Goal: Task Accomplishment & Management: Use online tool/utility

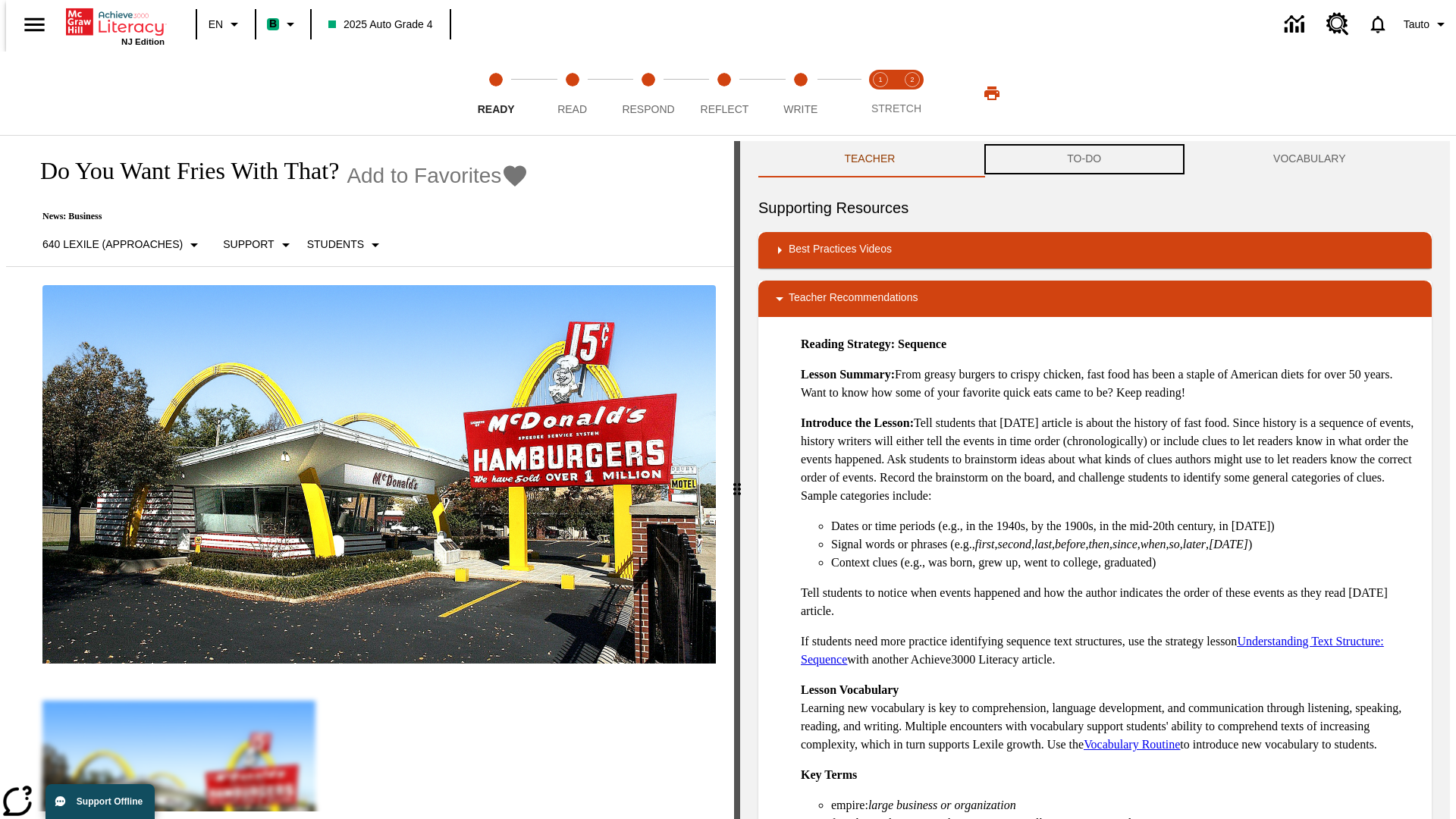
click at [1085, 159] on button "TO-DO" at bounding box center [1084, 159] width 206 height 36
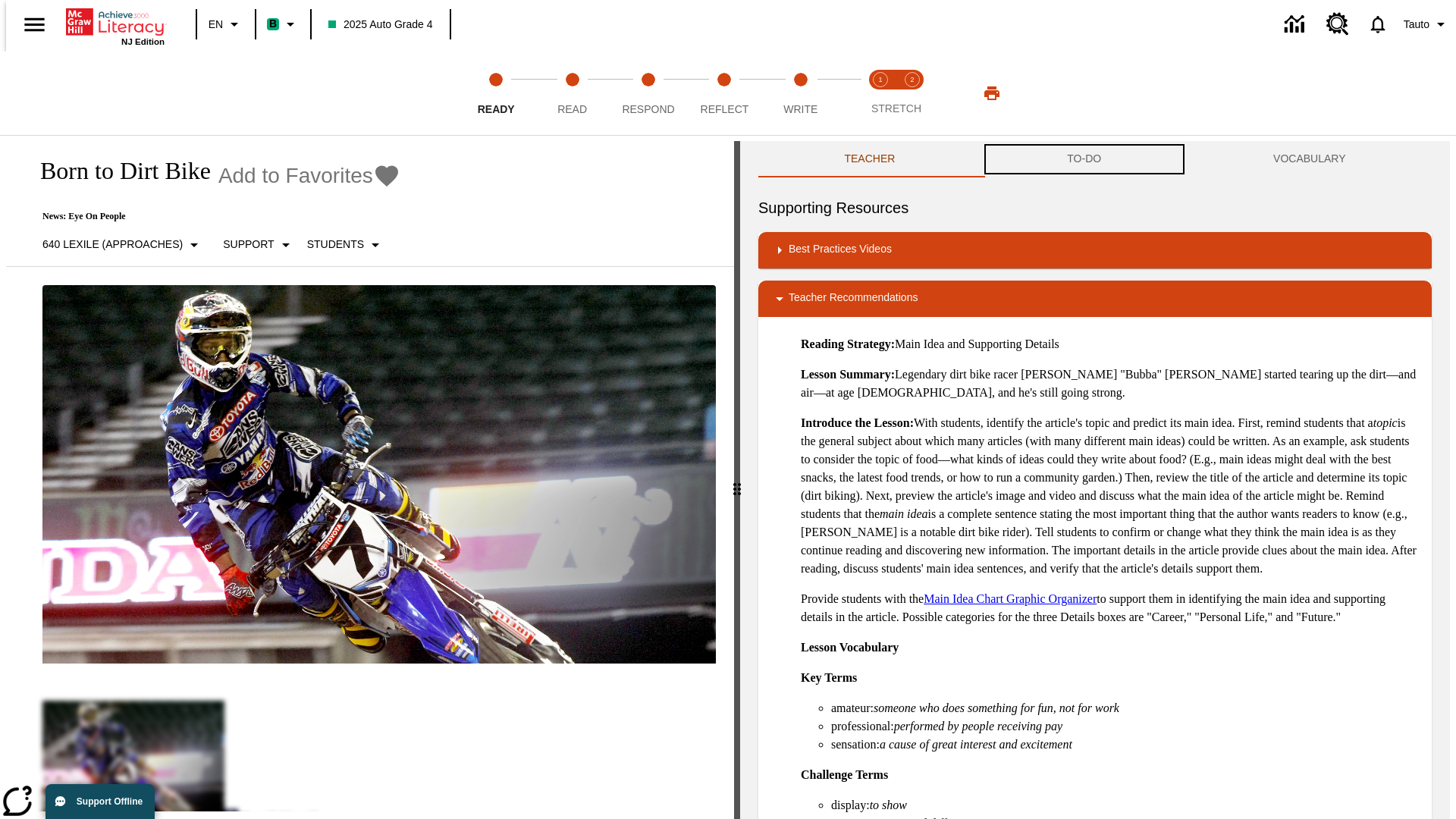
click at [1085, 159] on button "TO-DO" at bounding box center [1084, 159] width 206 height 36
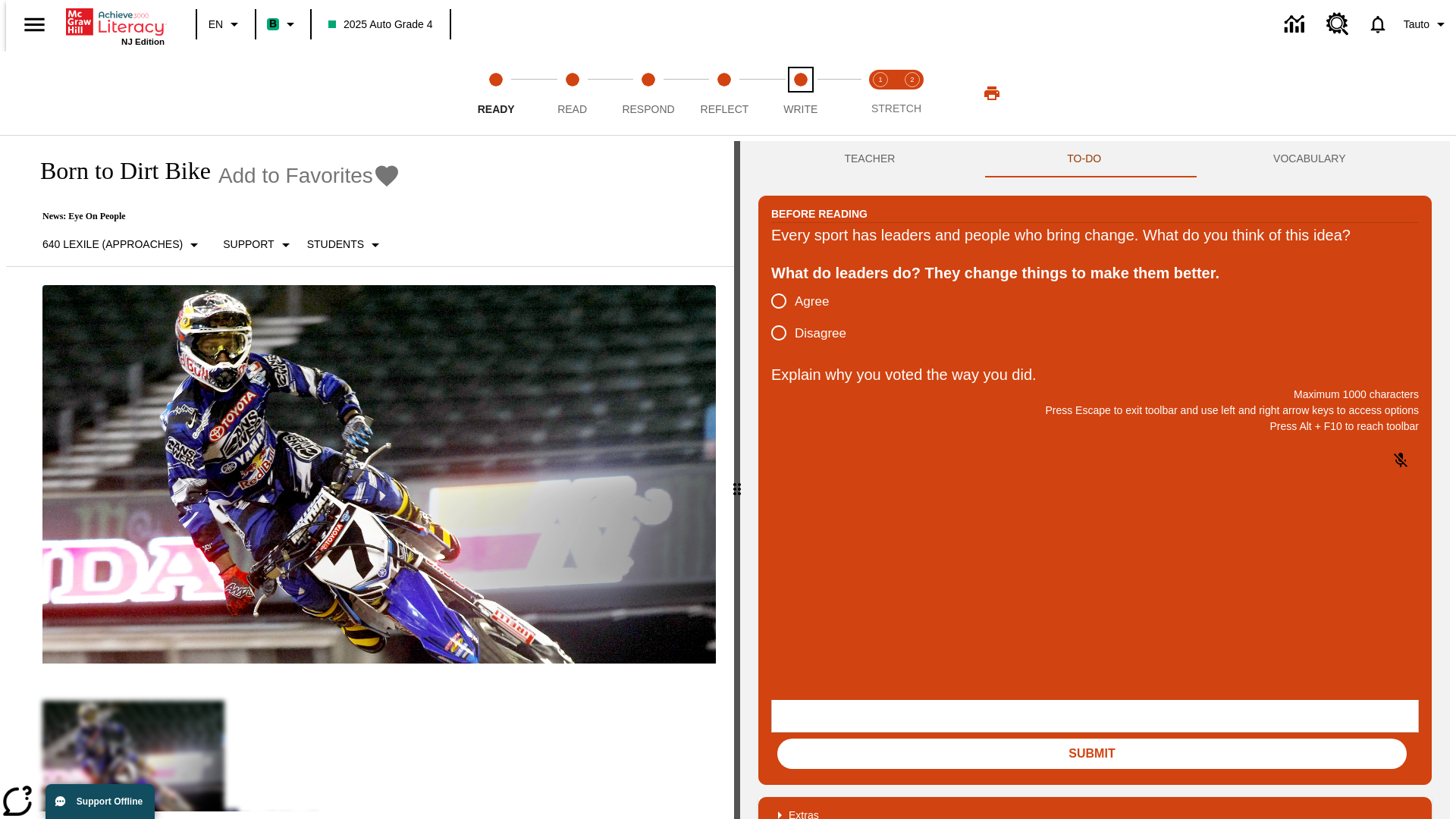
click at [801, 93] on span "Write" at bounding box center [801, 103] width 34 height 27
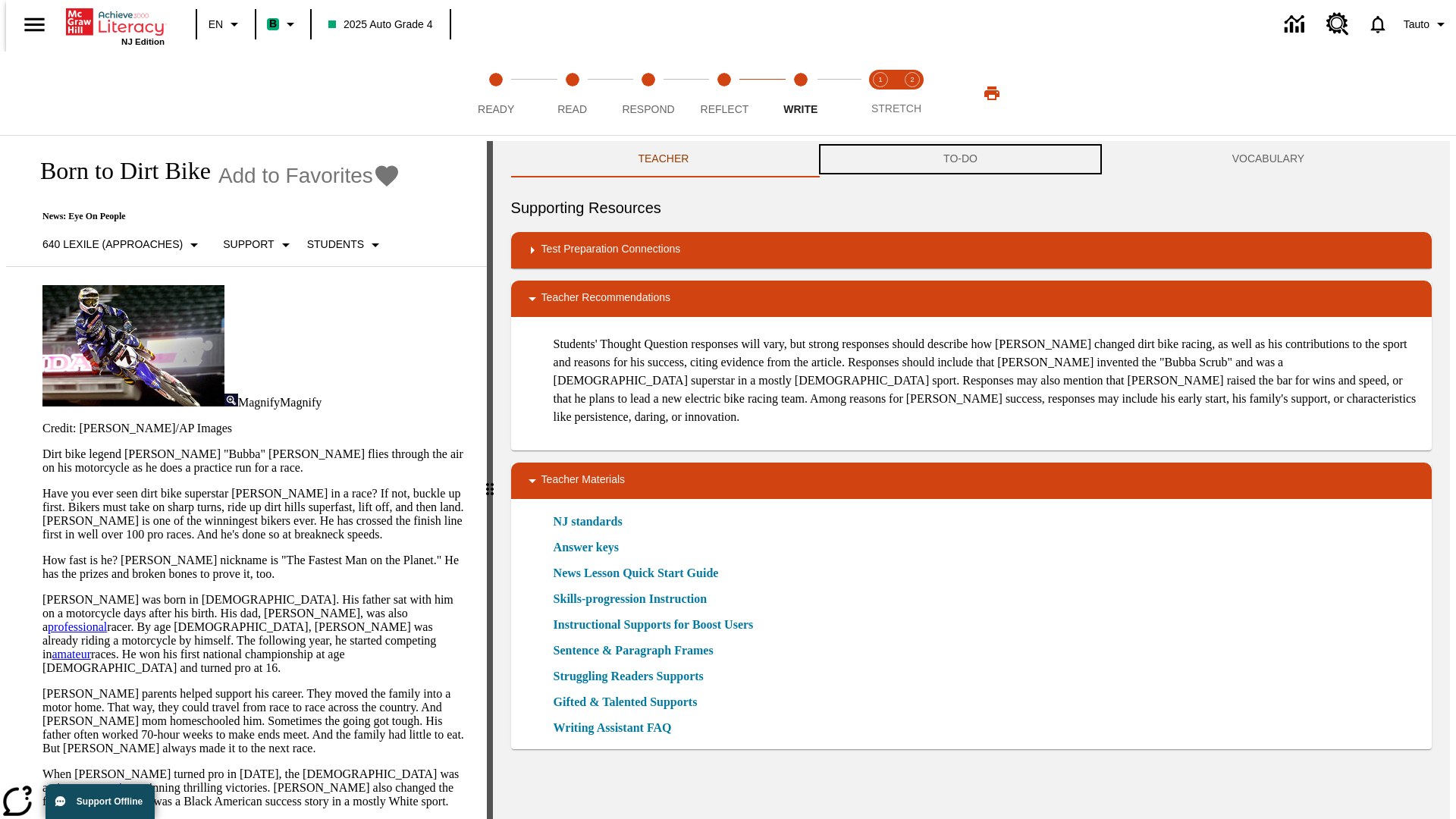
scroll to position [1, 0]
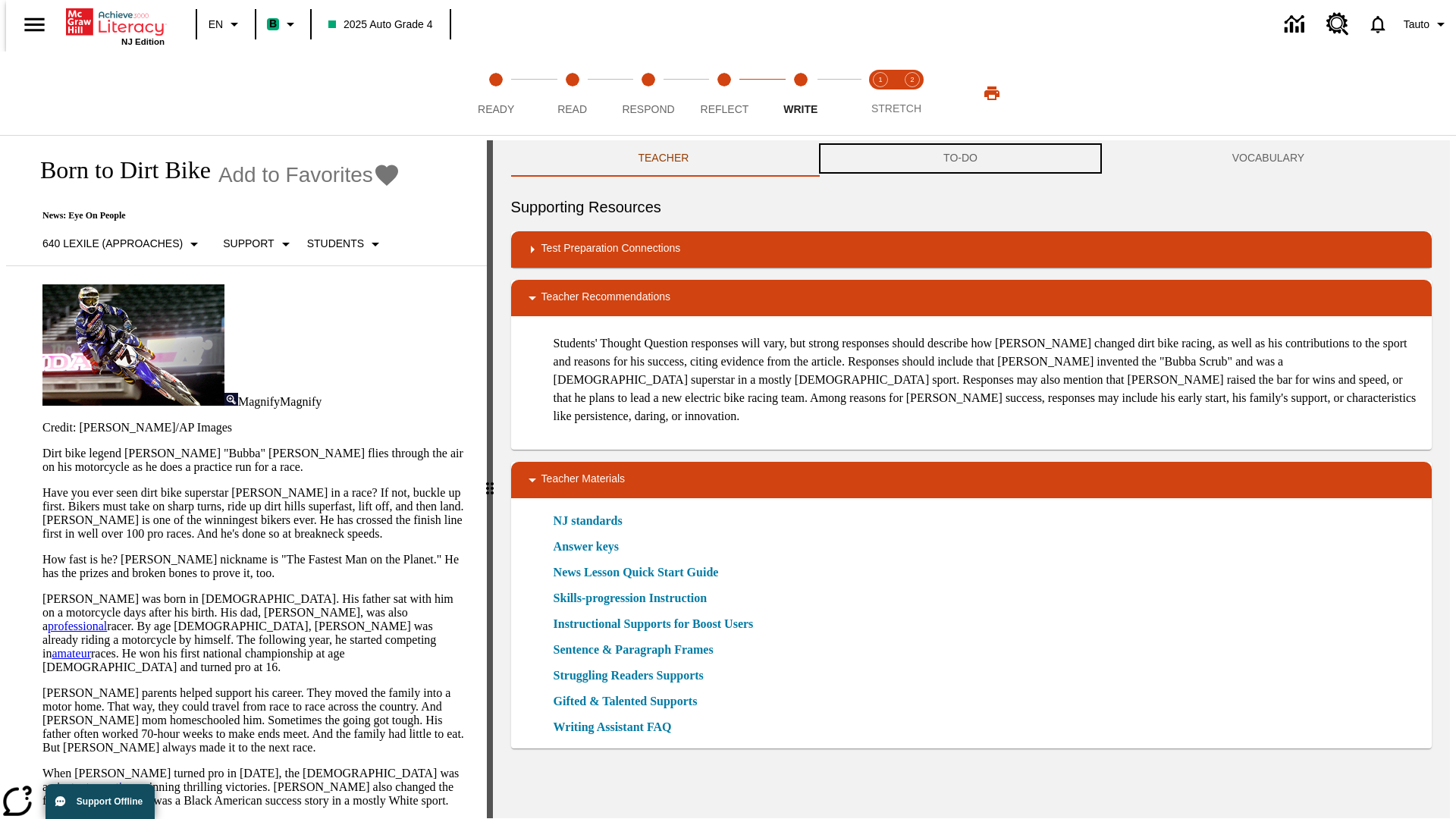
click at [961, 159] on button "TO-DO" at bounding box center [960, 158] width 289 height 36
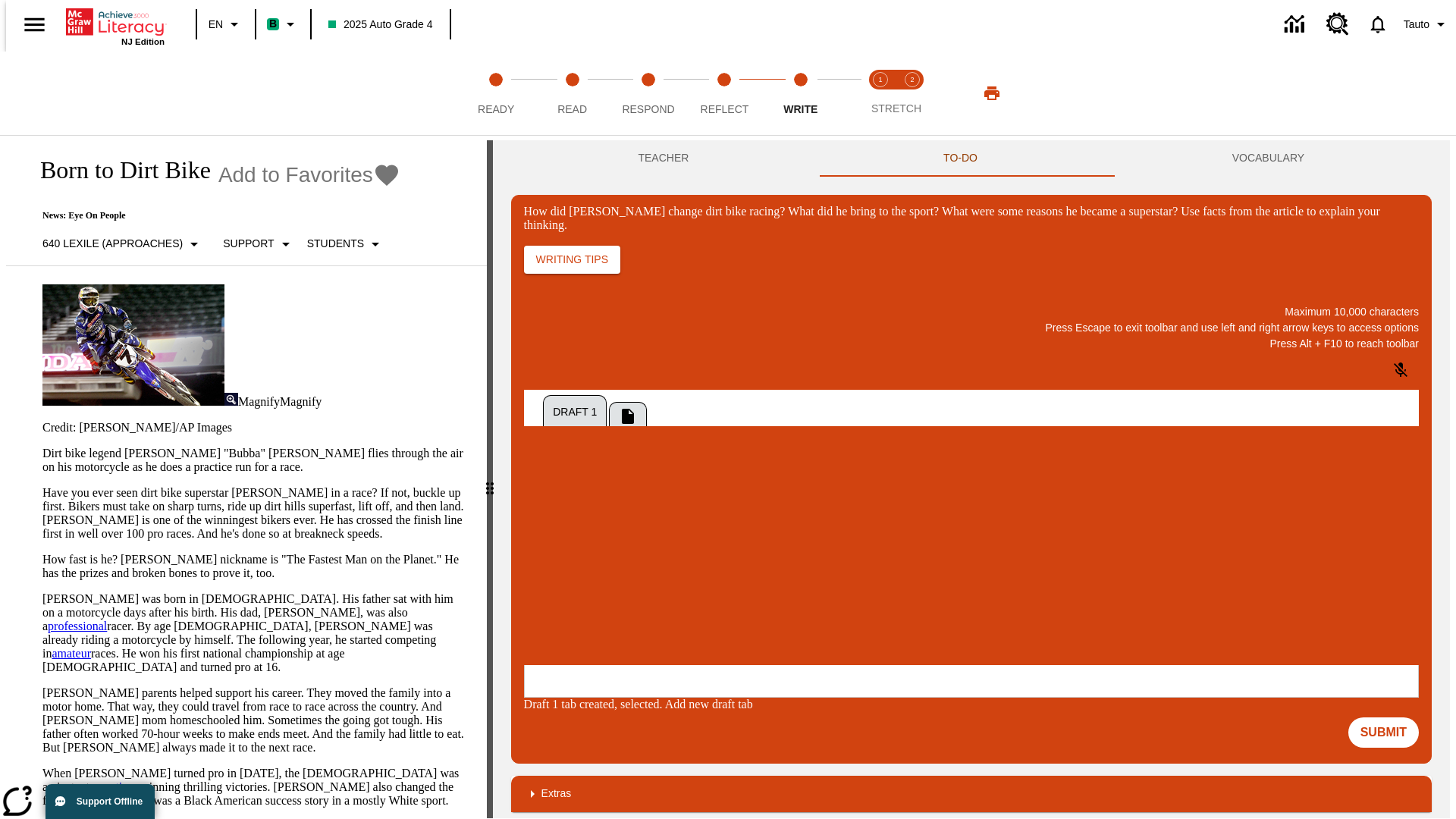
scroll to position [0, 0]
